Goal: Check status: Check status

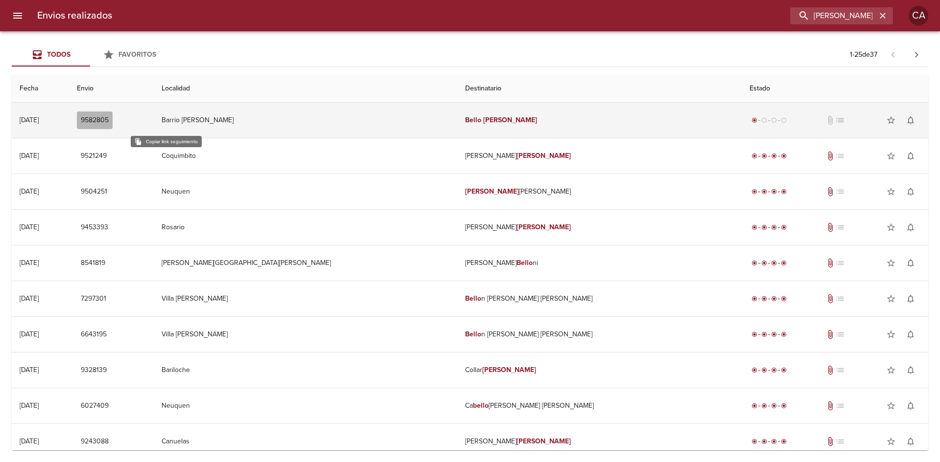
click at [109, 121] on span "9582805" at bounding box center [95, 121] width 28 height 12
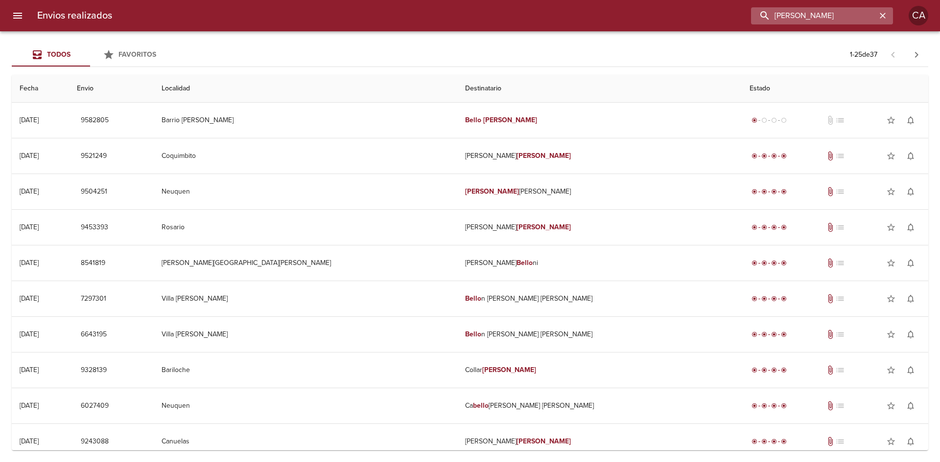
drag, startPoint x: 847, startPoint y: 9, endPoint x: 852, endPoint y: 11, distance: 5.7
click at [847, 10] on input "[PERSON_NAME]" at bounding box center [813, 15] width 125 height 17
drag, startPoint x: 855, startPoint y: 13, endPoint x: 670, endPoint y: 13, distance: 185.5
click at [670, 13] on div "[PERSON_NAME]" at bounding box center [506, 15] width 773 height 17
paste input "[PERSON_NAME] (591398)"
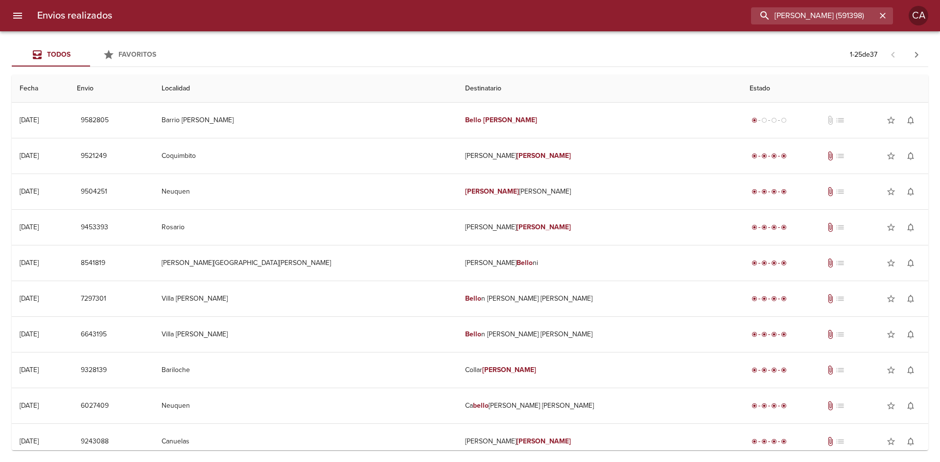
scroll to position [0, 41]
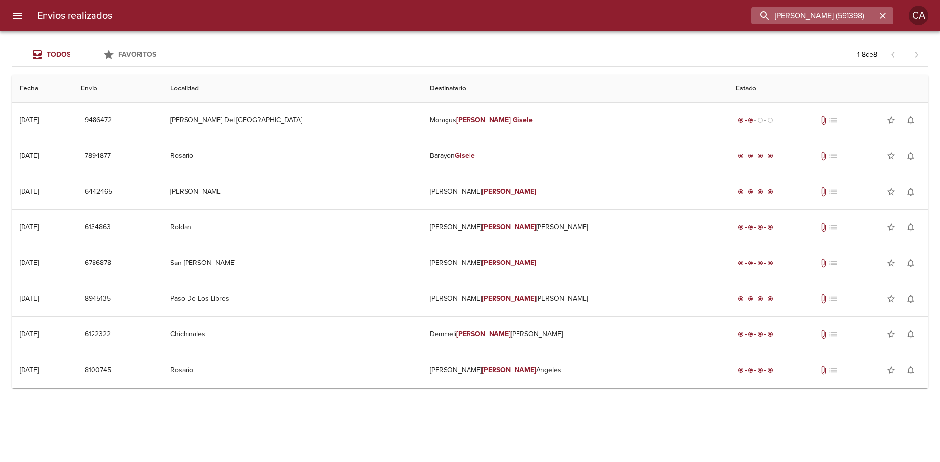
click at [780, 17] on input "[PERSON_NAME] (591398)" at bounding box center [813, 15] width 125 height 17
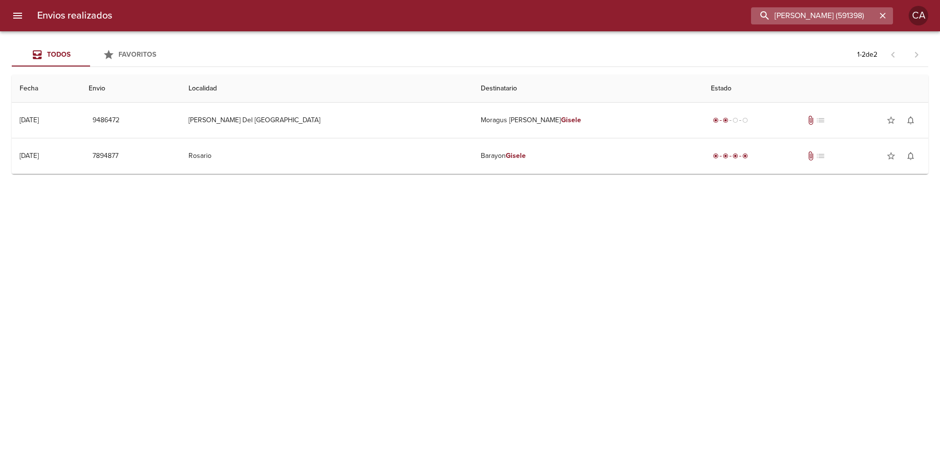
scroll to position [0, 0]
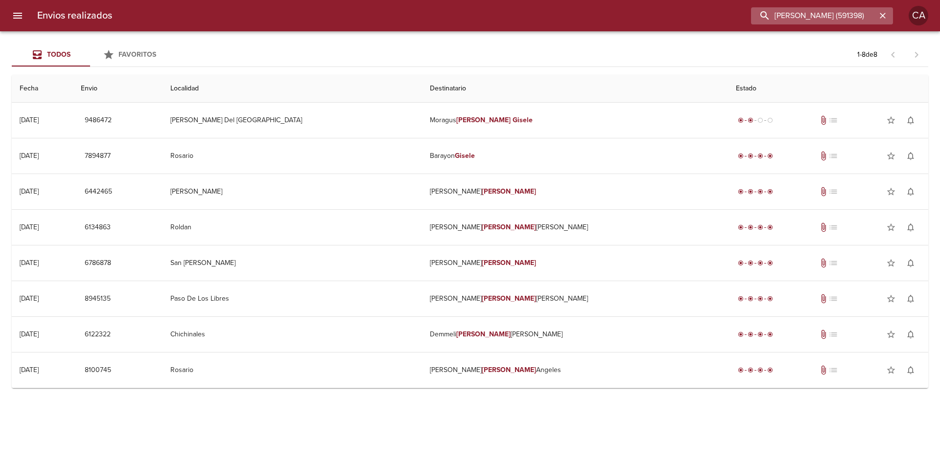
click at [875, 14] on input "[PERSON_NAME] (591398)" at bounding box center [813, 15] width 125 height 17
drag, startPoint x: 848, startPoint y: 17, endPoint x: 675, endPoint y: 15, distance: 172.8
click at [675, 15] on div "[PERSON_NAME]" at bounding box center [506, 15] width 773 height 17
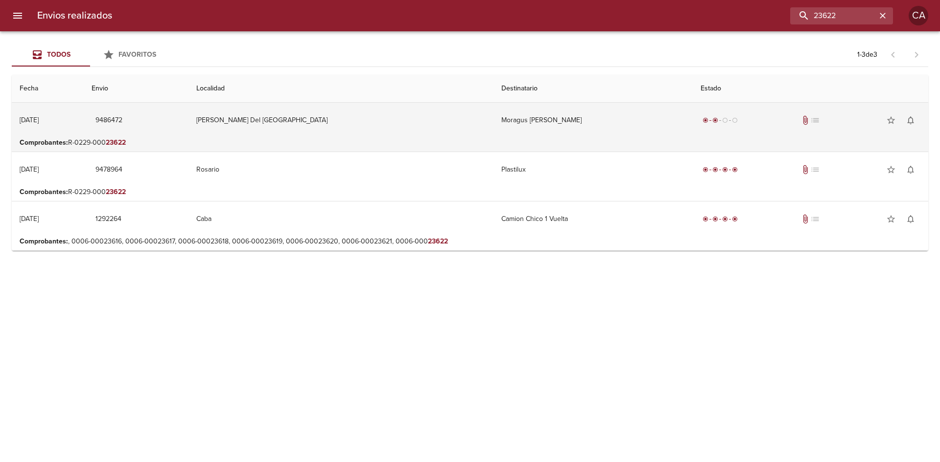
click at [498, 123] on td "Moragus [PERSON_NAME]" at bounding box center [592, 120] width 199 height 35
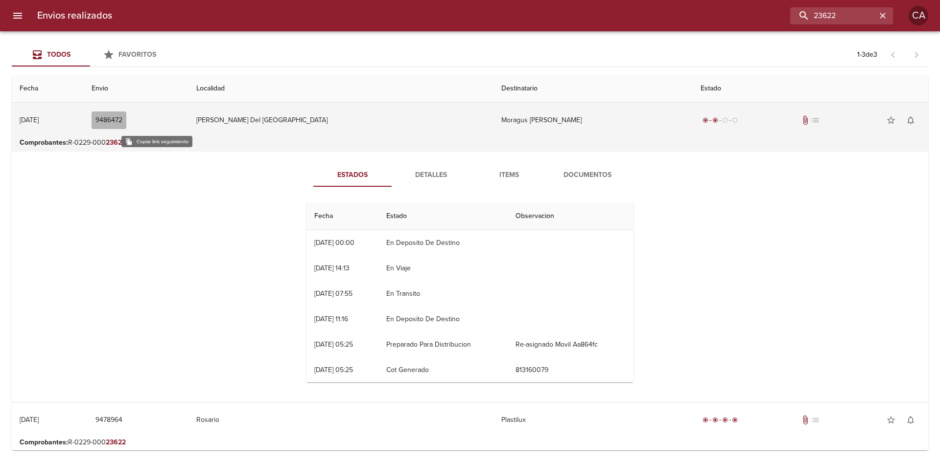
click at [122, 119] on span "9486472" at bounding box center [108, 121] width 27 height 12
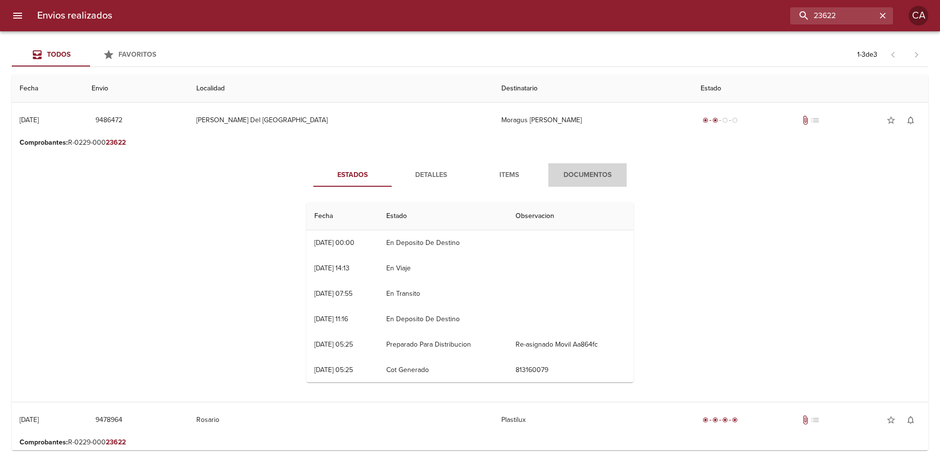
click at [582, 176] on span "Documentos" at bounding box center [587, 175] width 67 height 12
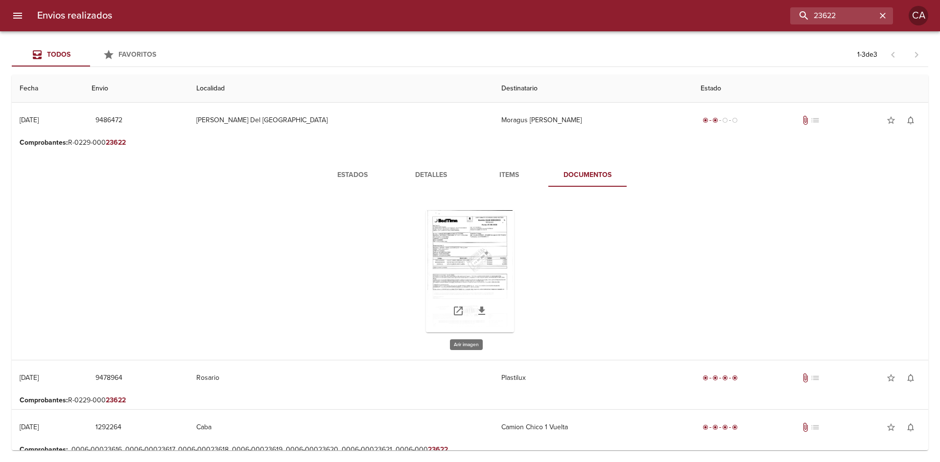
click at [485, 242] on div "Tabla de envíos del cliente" at bounding box center [470, 271] width 88 height 122
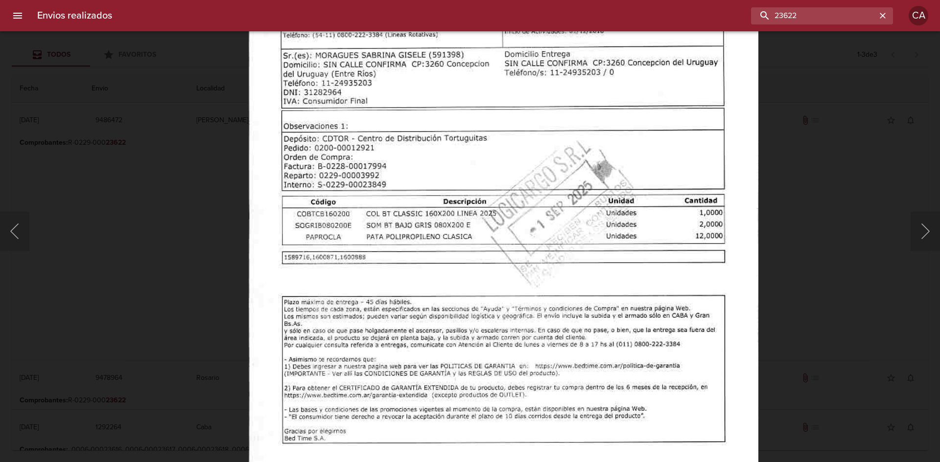
drag, startPoint x: 855, startPoint y: 12, endPoint x: 614, endPoint y: 10, distance: 240.8
click at [616, 11] on div "23622" at bounding box center [506, 15] width 773 height 17
paste input "[PERSON_NAME]"
type input "[PERSON_NAME]"
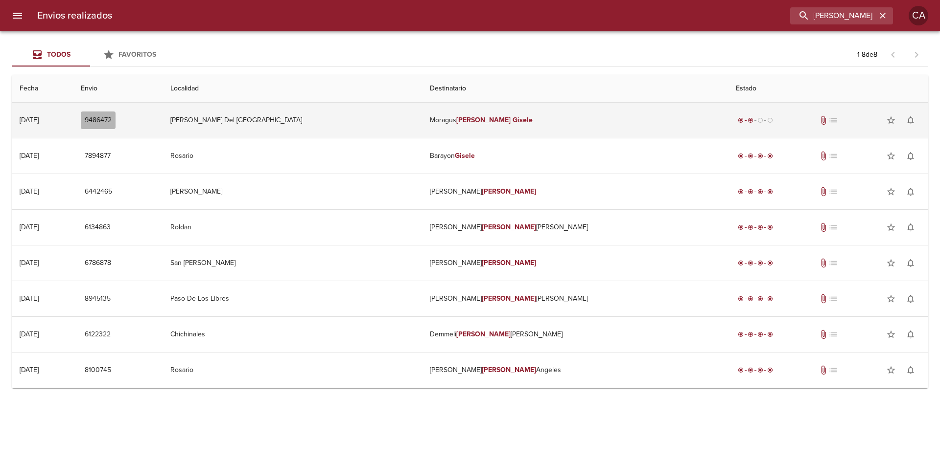
scroll to position [0, 0]
click at [112, 117] on span "9486472" at bounding box center [98, 121] width 27 height 12
click at [496, 123] on em "[PERSON_NAME]" at bounding box center [483, 120] width 54 height 8
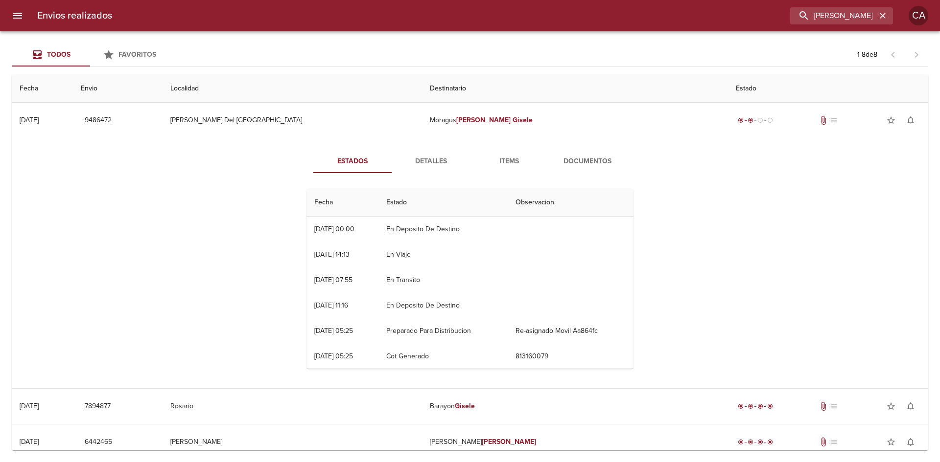
click at [578, 157] on span "Documentos" at bounding box center [587, 162] width 67 height 12
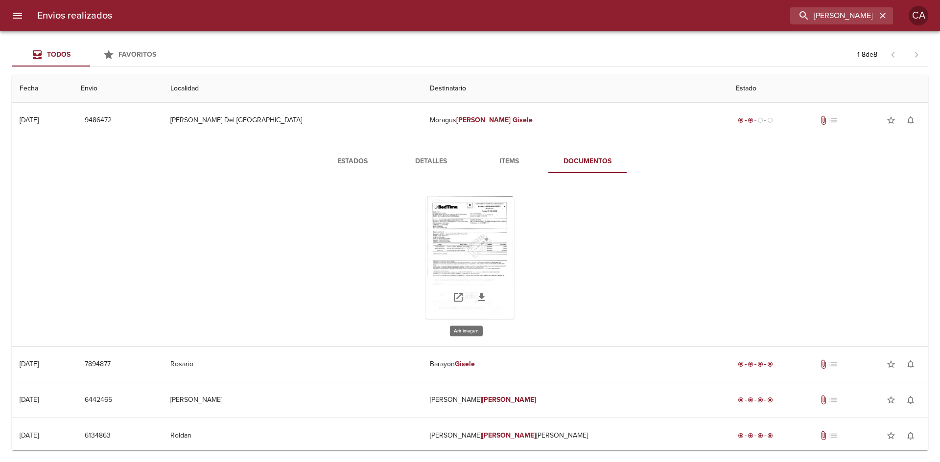
click at [473, 244] on div "Tabla de envíos del cliente" at bounding box center [470, 258] width 88 height 122
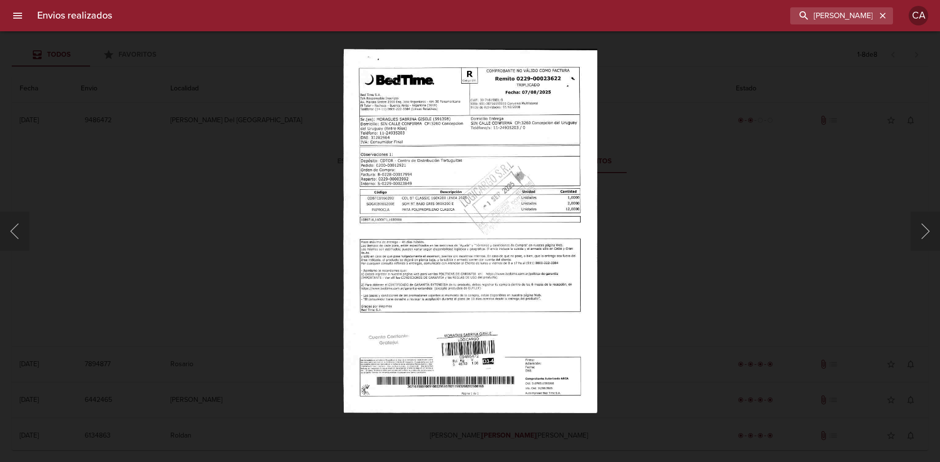
click at [471, 237] on img "Lightbox" at bounding box center [470, 231] width 254 height 365
